Goal: Task Accomplishment & Management: Complete application form

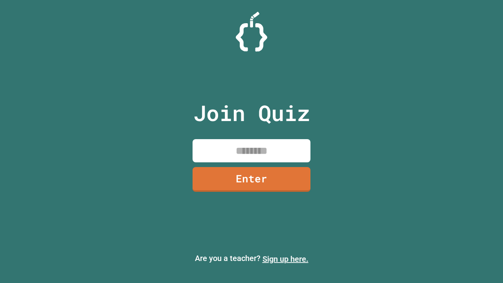
click at [285, 259] on link "Sign up here." at bounding box center [286, 258] width 46 height 9
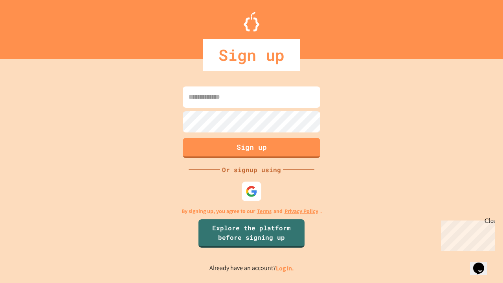
click at [285, 268] on link "Log in." at bounding box center [285, 268] width 18 height 8
